Goal: Register for event/course: Register for event/course

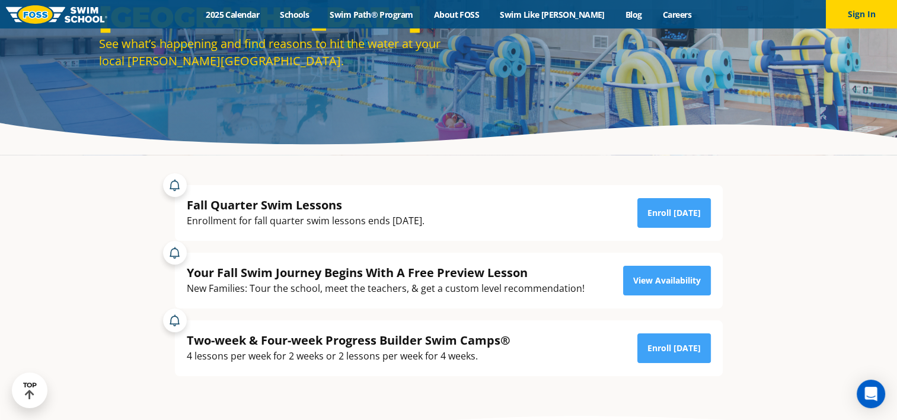
scroll to position [136, 0]
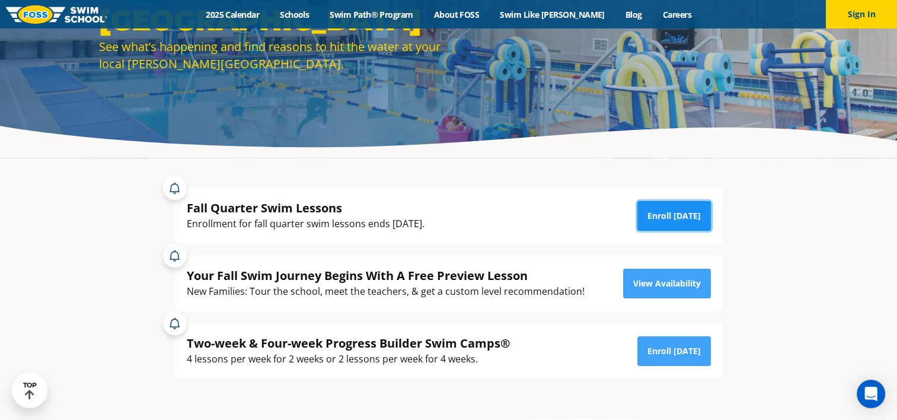
click at [675, 208] on link "Enroll [DATE]" at bounding box center [674, 216] width 74 height 30
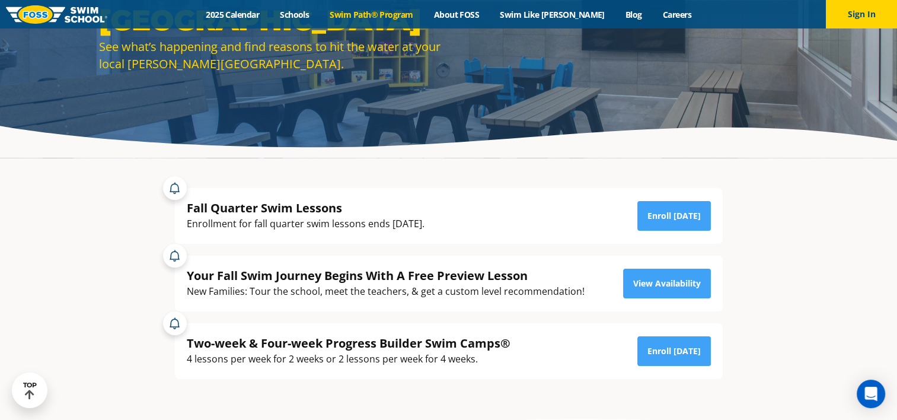
click at [368, 18] on link "Swim Path® Program" at bounding box center [372, 14] width 104 height 11
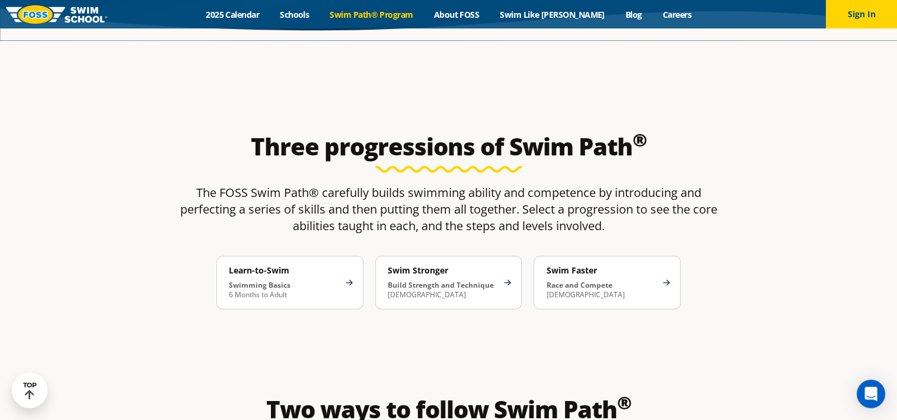
scroll to position [1793, 0]
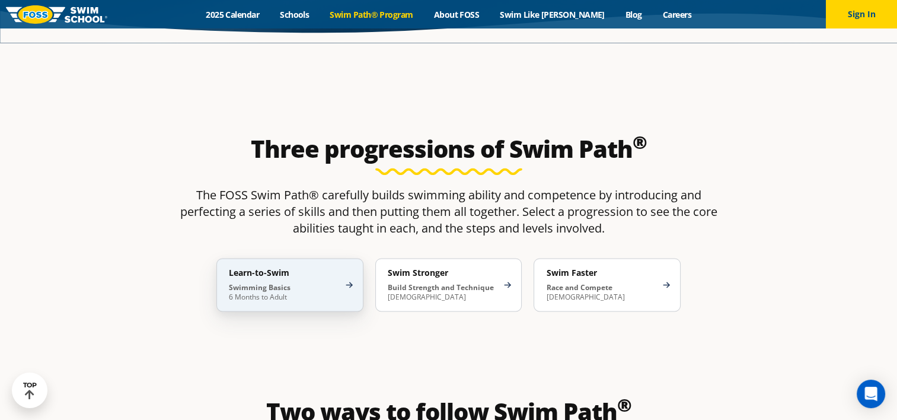
click at [316, 283] on p "Swimming Basics 6 Months to Adult" at bounding box center [284, 292] width 110 height 19
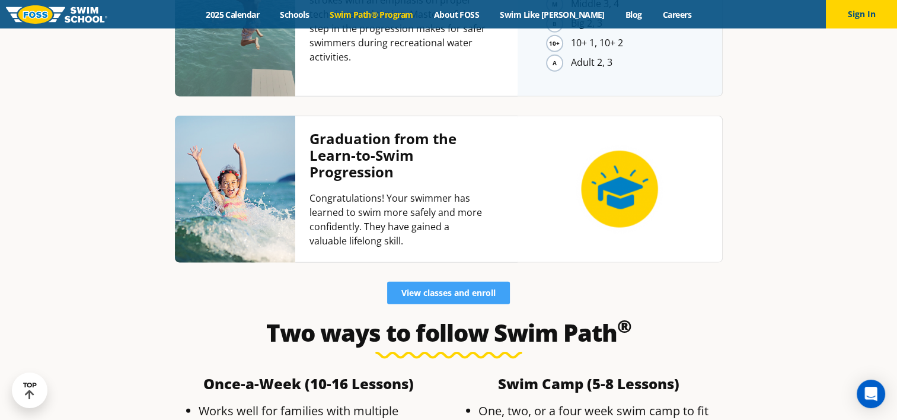
scroll to position [2897, 0]
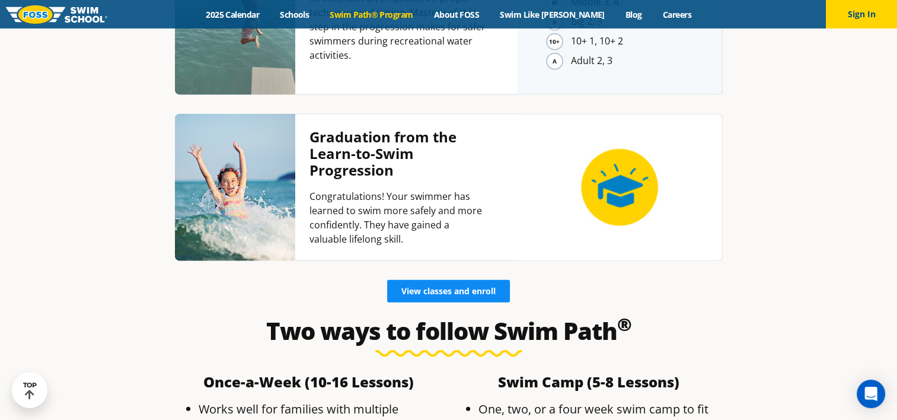
click at [419, 287] on span "View classes and enroll" at bounding box center [448, 291] width 94 height 8
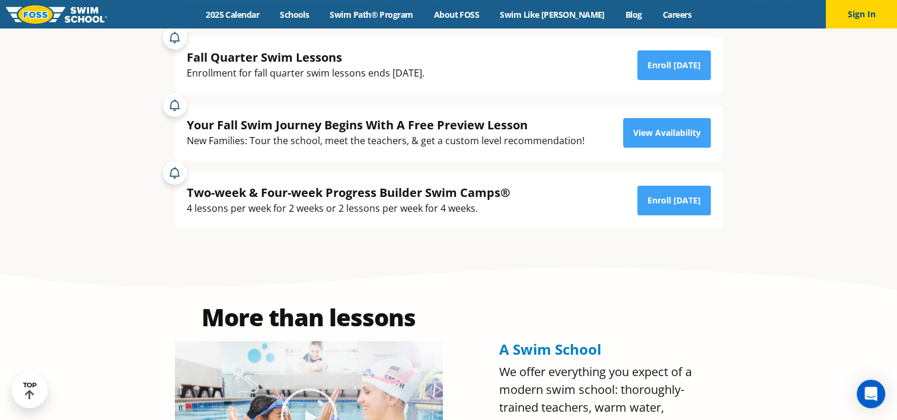
scroll to position [221, 0]
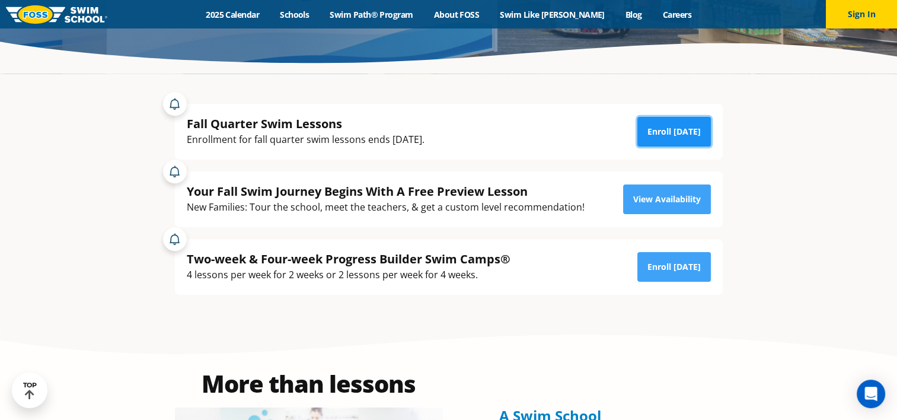
click at [658, 124] on link "Enroll Today" at bounding box center [674, 132] width 74 height 30
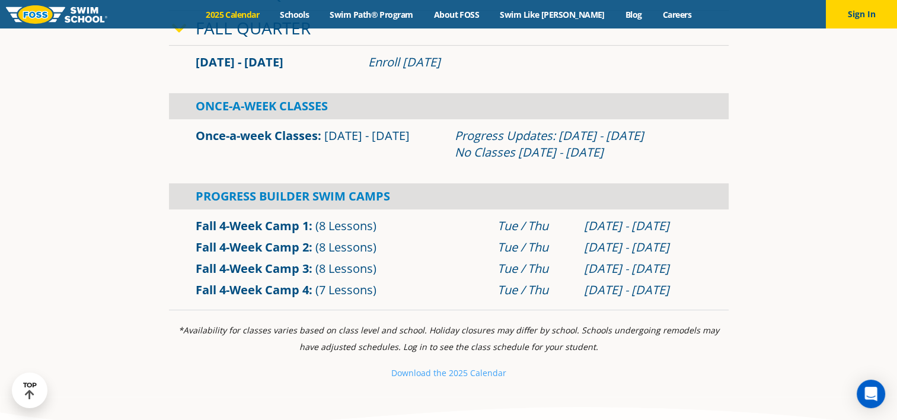
scroll to position [395, 0]
click at [270, 293] on link "Fall 4-Week Camp 4" at bounding box center [252, 289] width 113 height 16
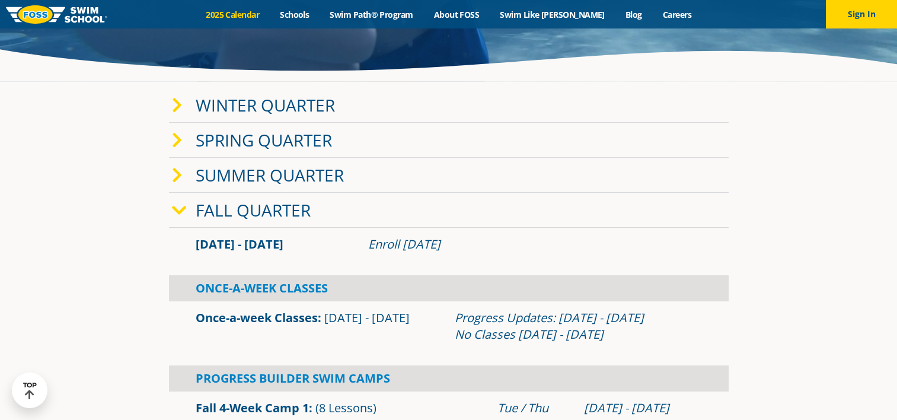
scroll to position [177, 0]
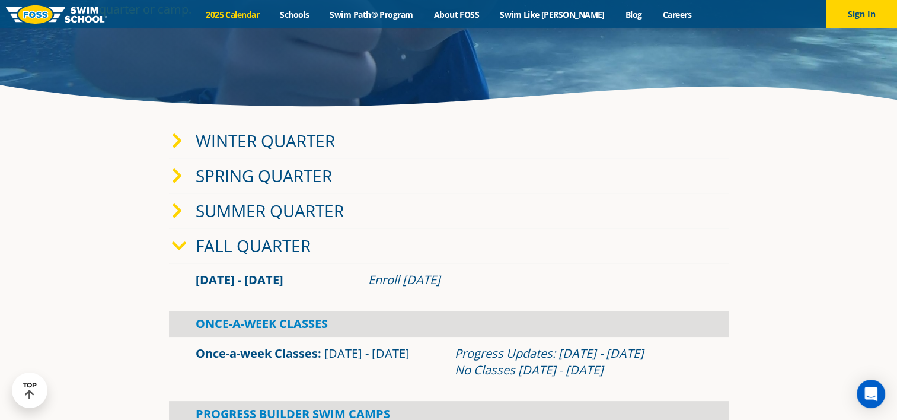
click at [237, 218] on link "Summer Quarter" at bounding box center [270, 210] width 148 height 23
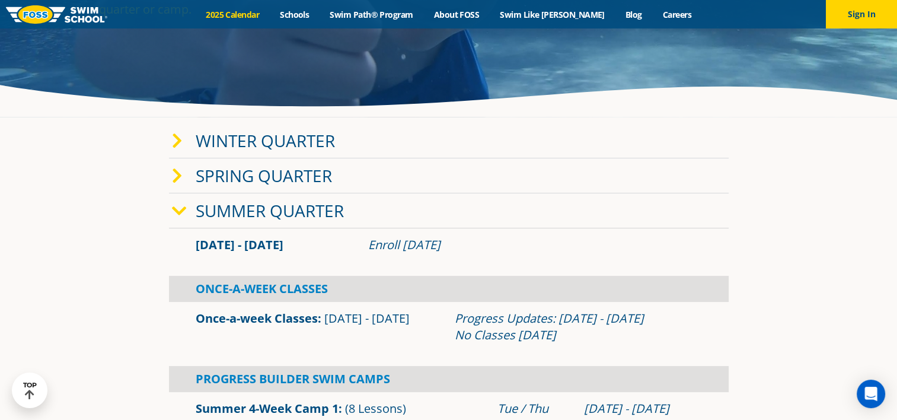
click at [234, 215] on link "Summer Quarter" at bounding box center [270, 210] width 148 height 23
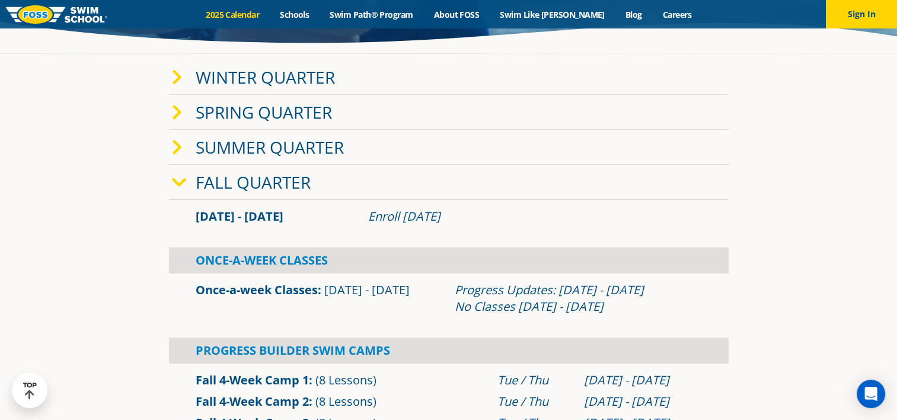
scroll to position [234, 0]
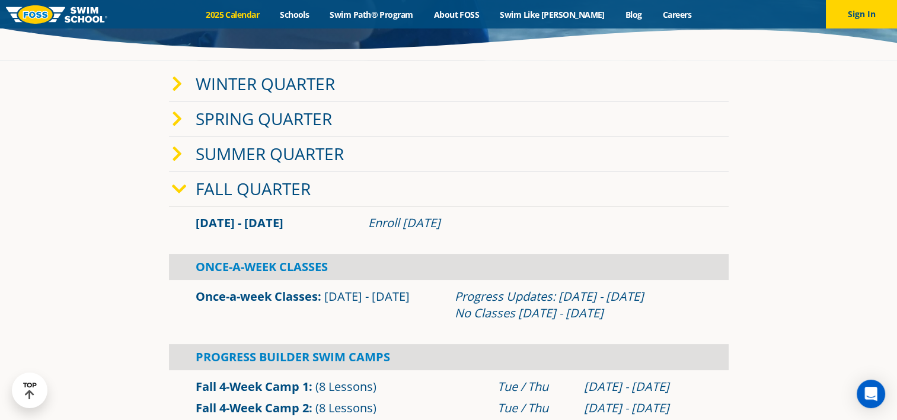
click at [212, 185] on link "Fall Quarter" at bounding box center [253, 188] width 115 height 23
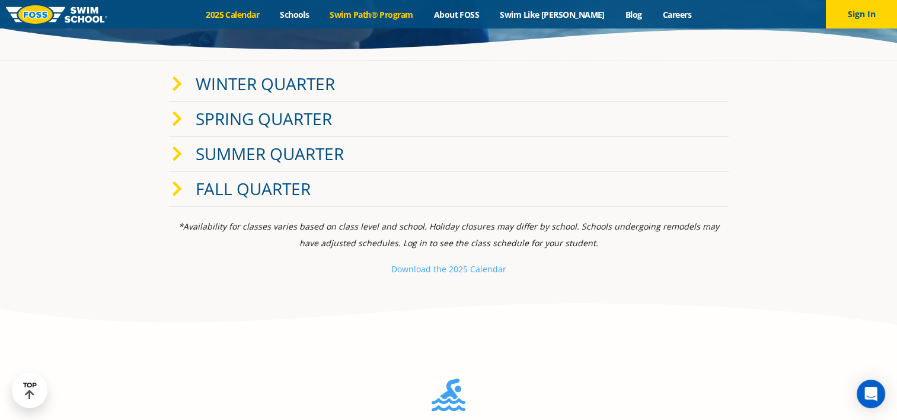
click at [372, 12] on link "Swim Path® Program" at bounding box center [372, 14] width 104 height 11
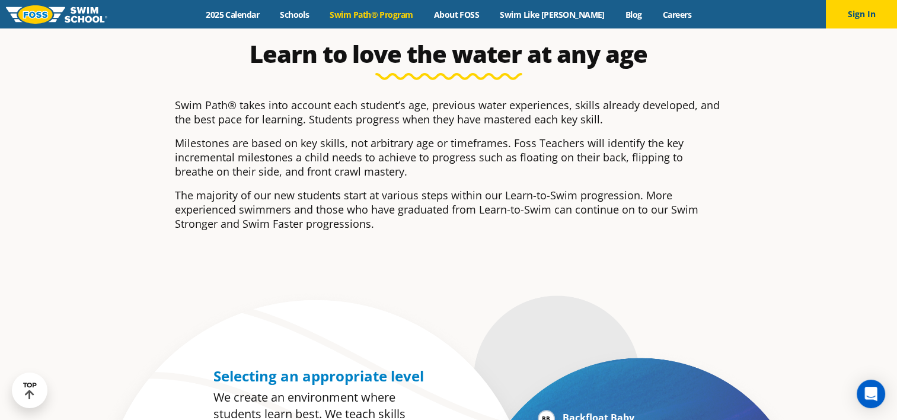
scroll to position [296, 0]
click at [241, 9] on link "2025 Calendar" at bounding box center [233, 14] width 74 height 11
